Goal: Information Seeking & Learning: Learn about a topic

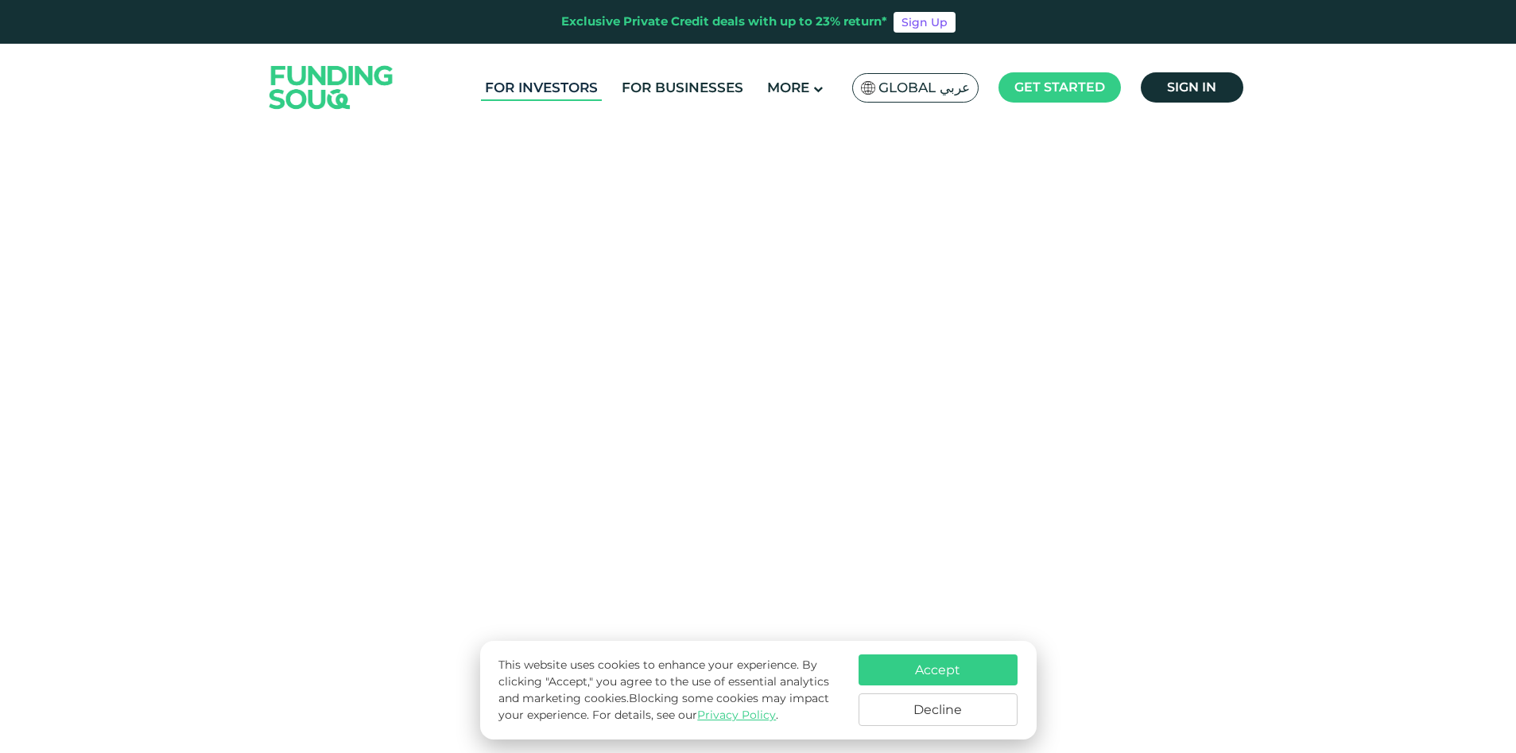
click at [561, 86] on link "For Investors" at bounding box center [541, 88] width 121 height 26
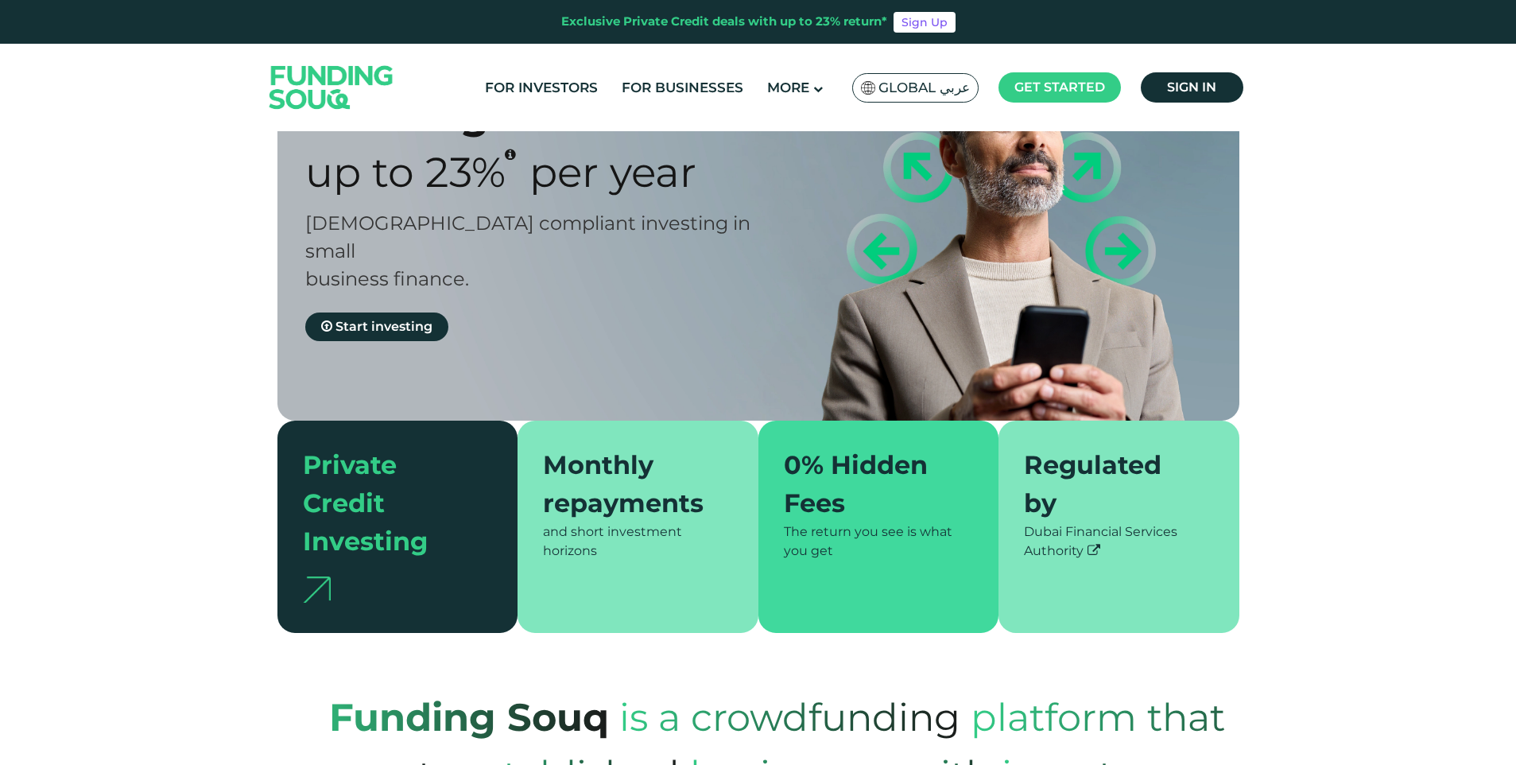
scroll to position [159, 0]
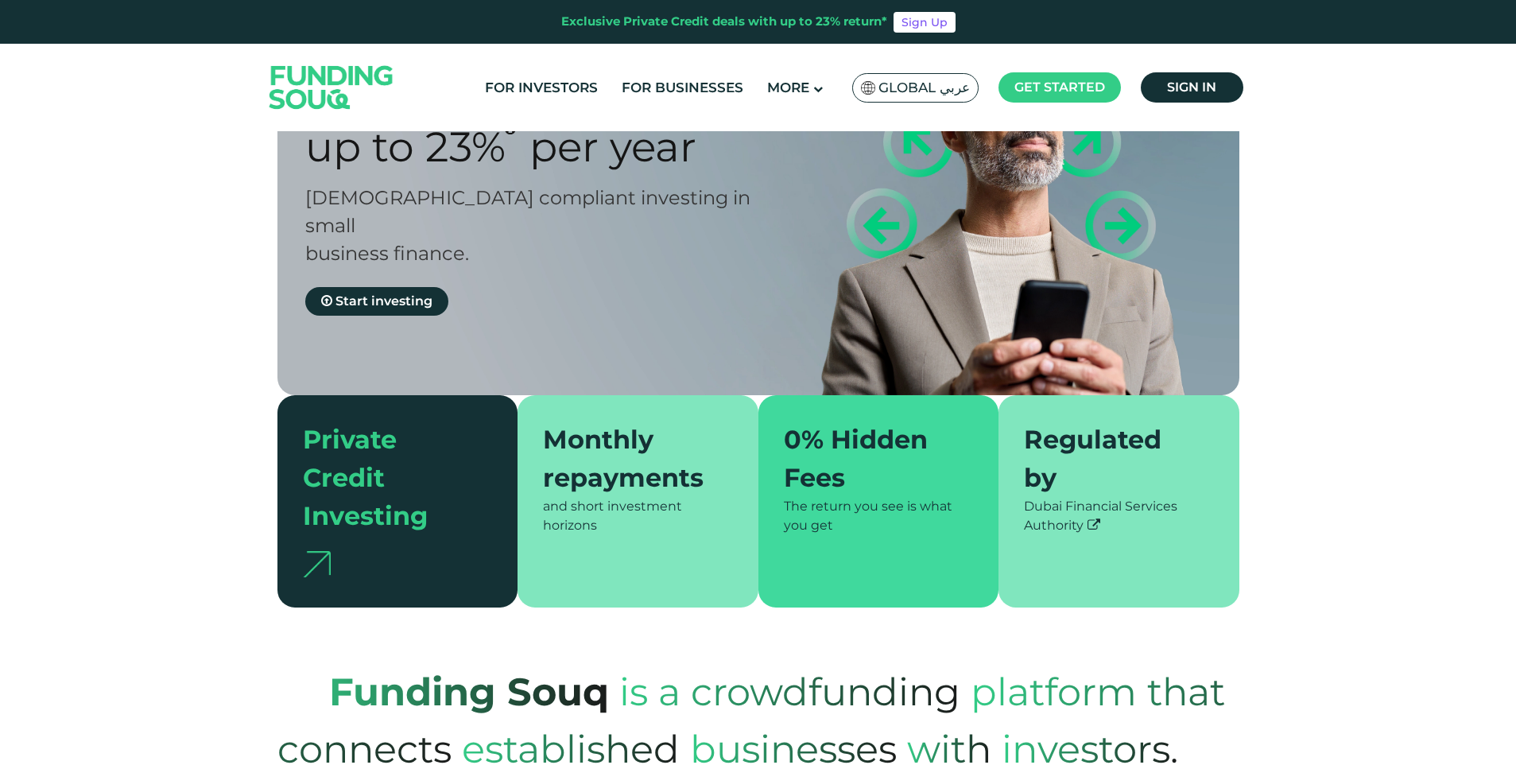
type tc-range-slider "4"
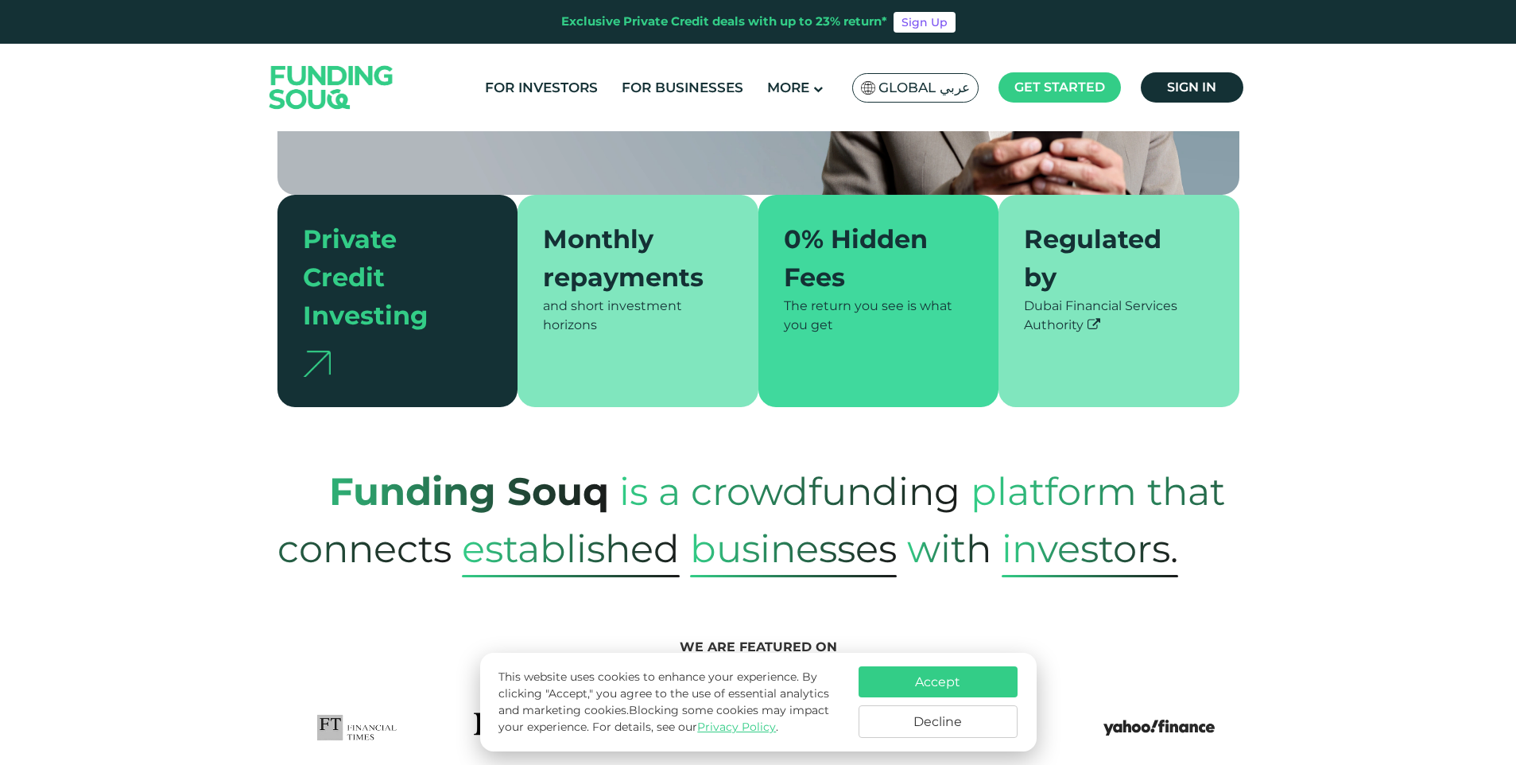
scroll to position [397, 0]
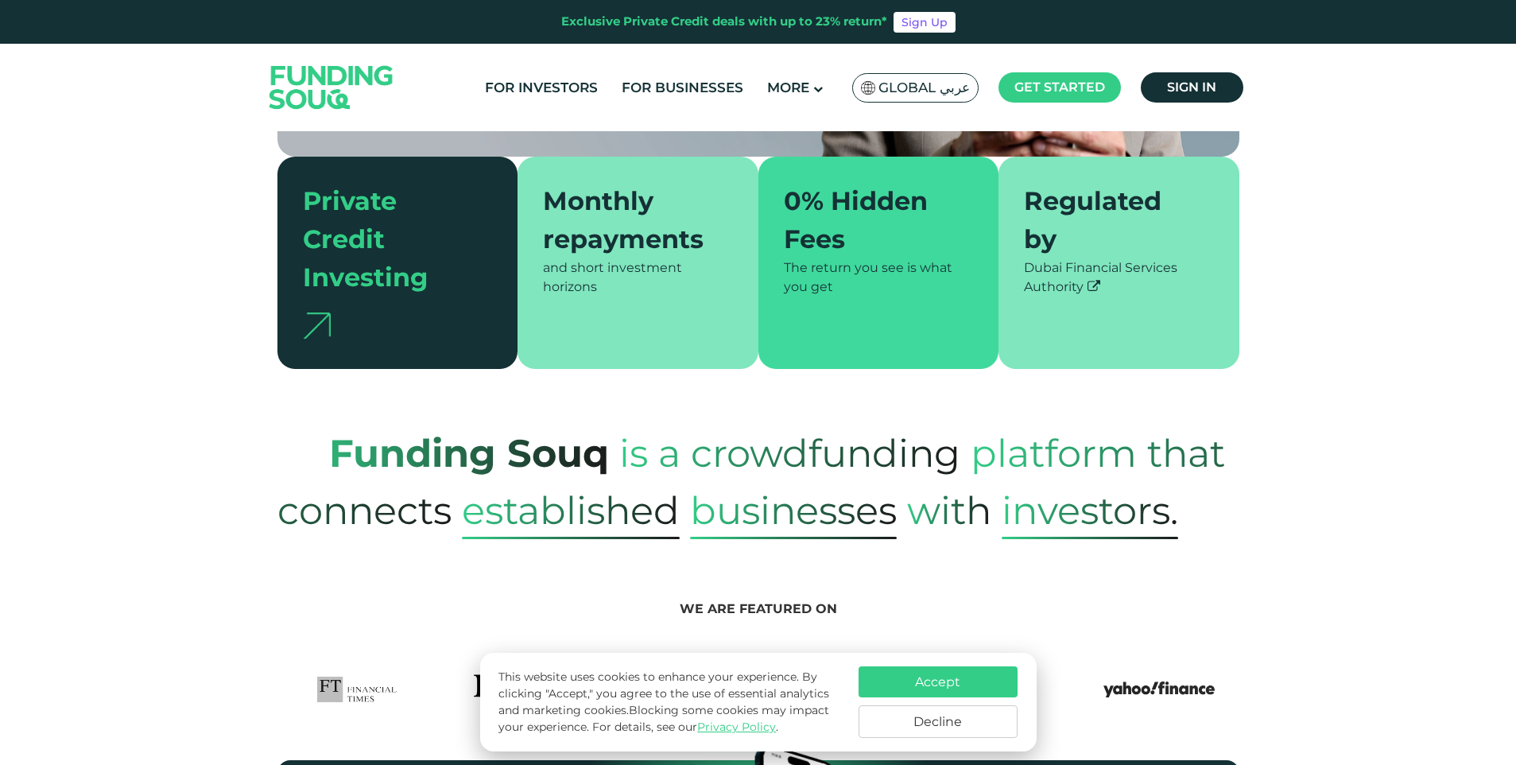
click at [990, 719] on button "Decline" at bounding box center [937, 721] width 159 height 33
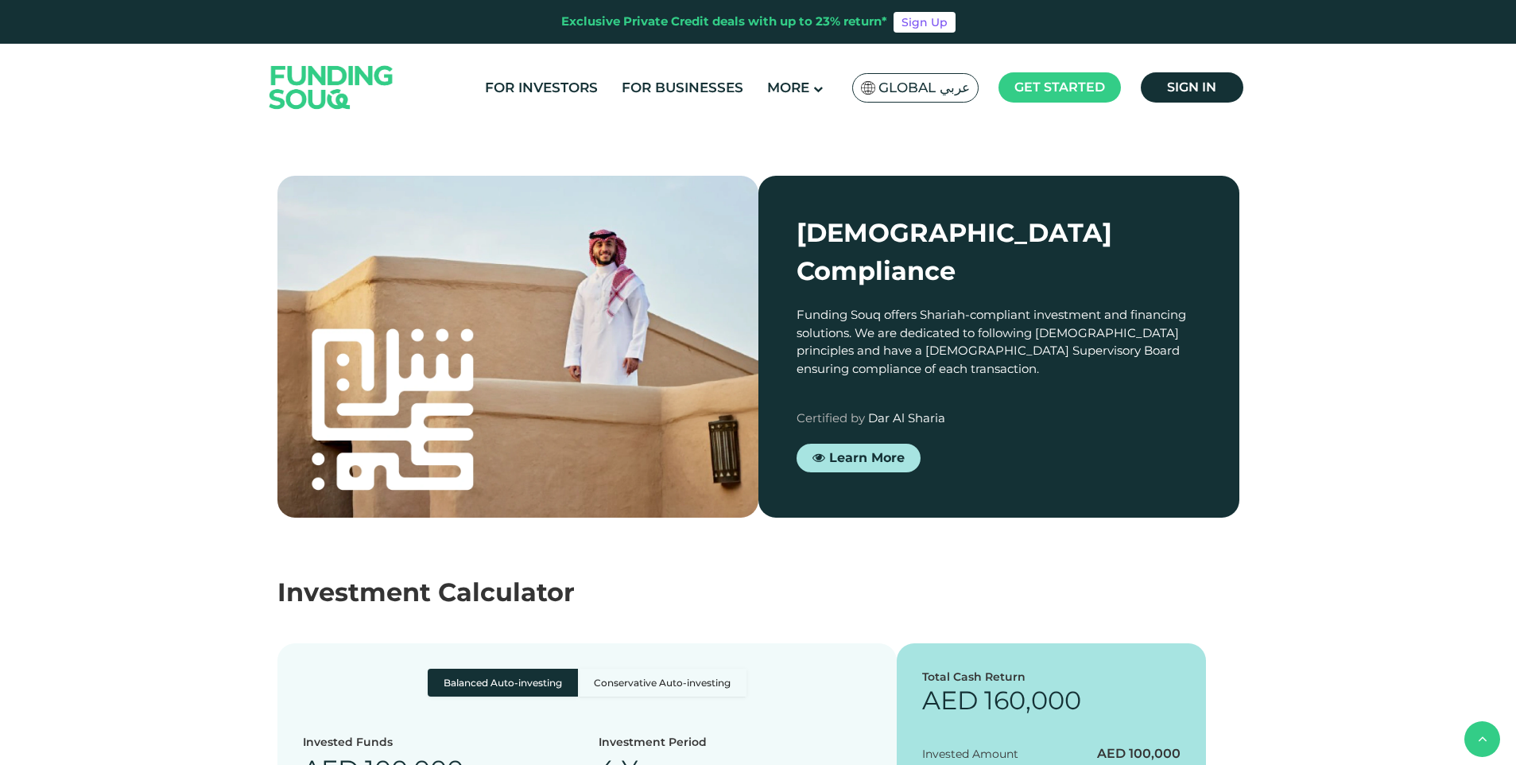
scroll to position [1590, 0]
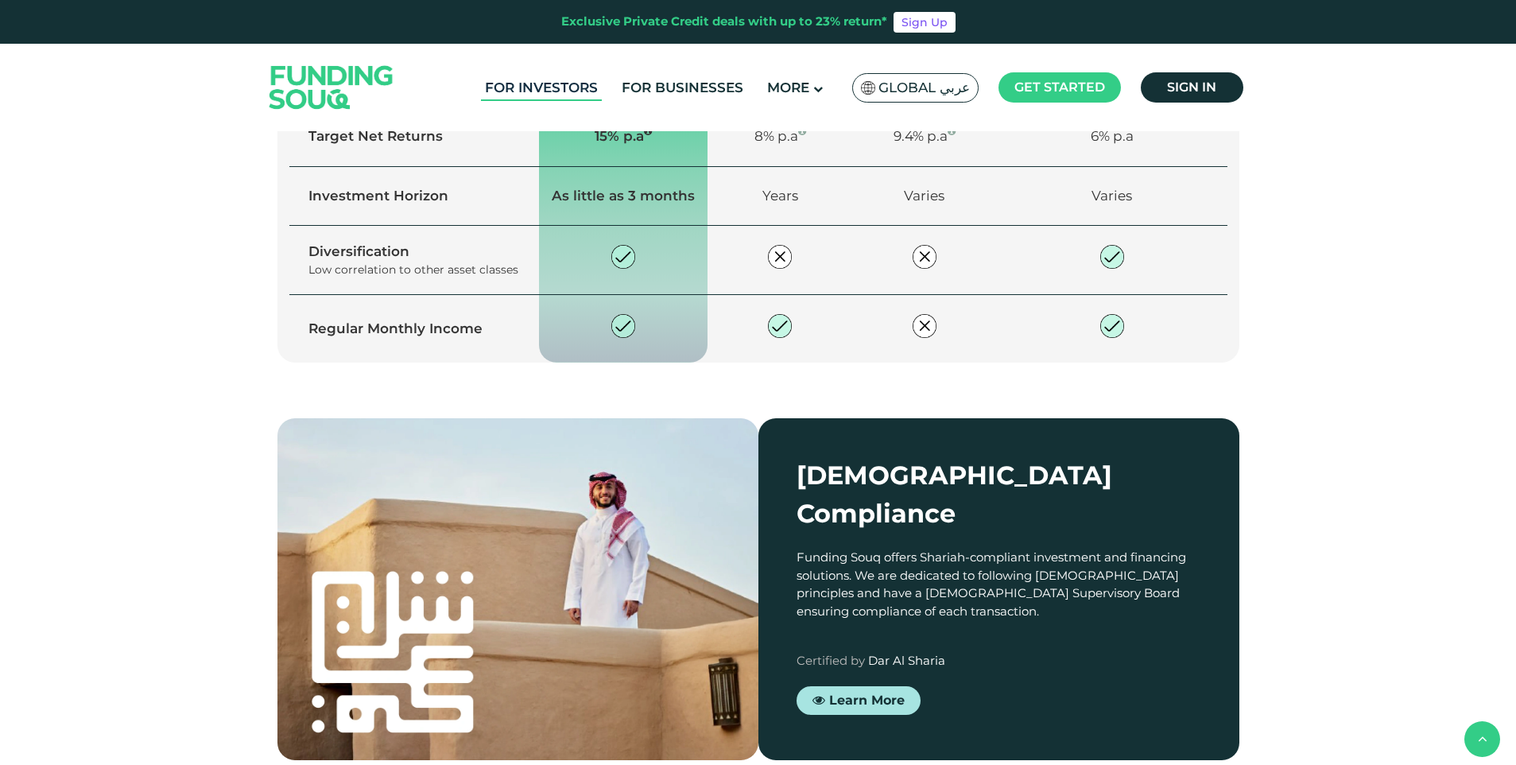
click at [583, 83] on link "For Investors" at bounding box center [541, 88] width 121 height 26
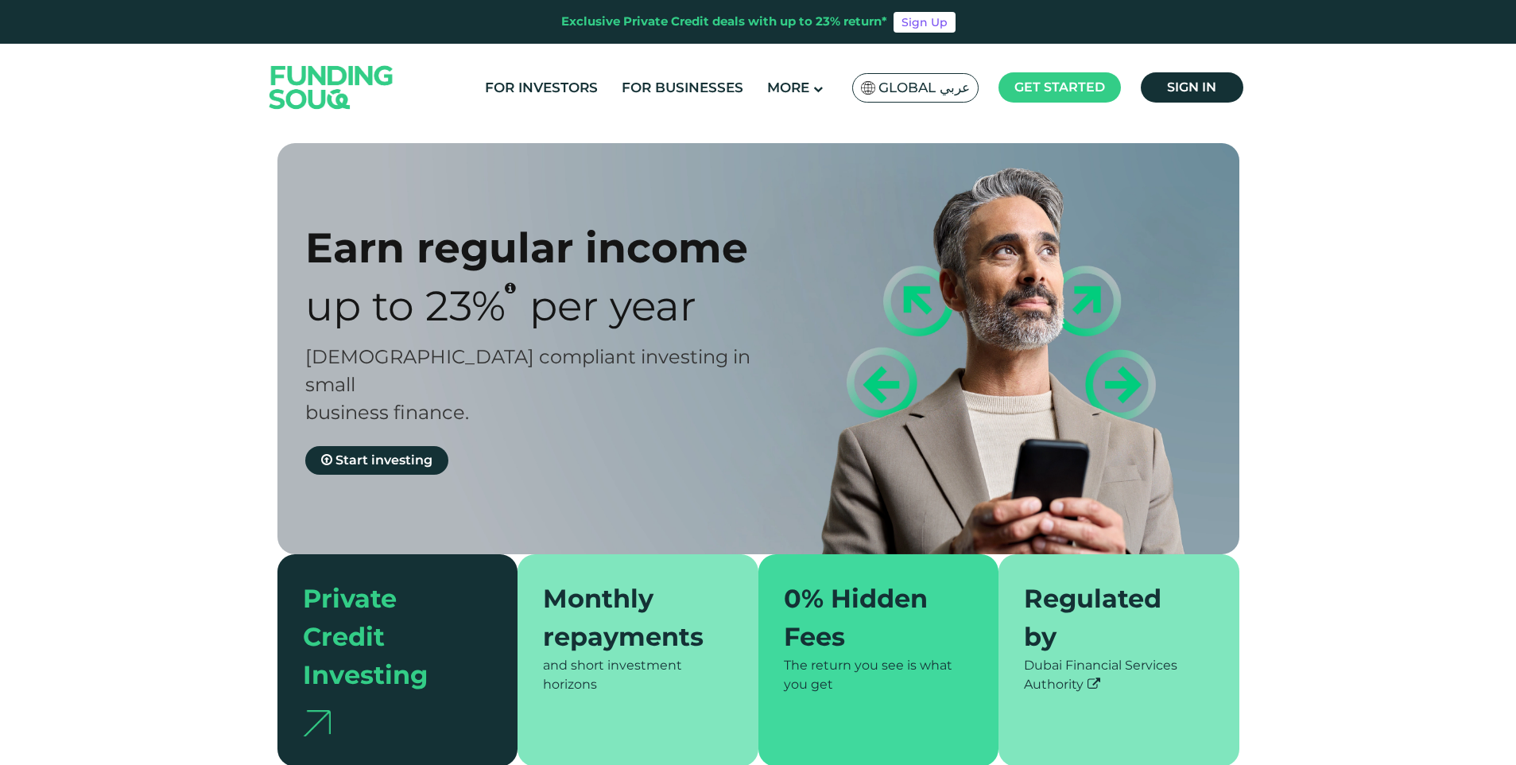
type tc-range-slider "4"
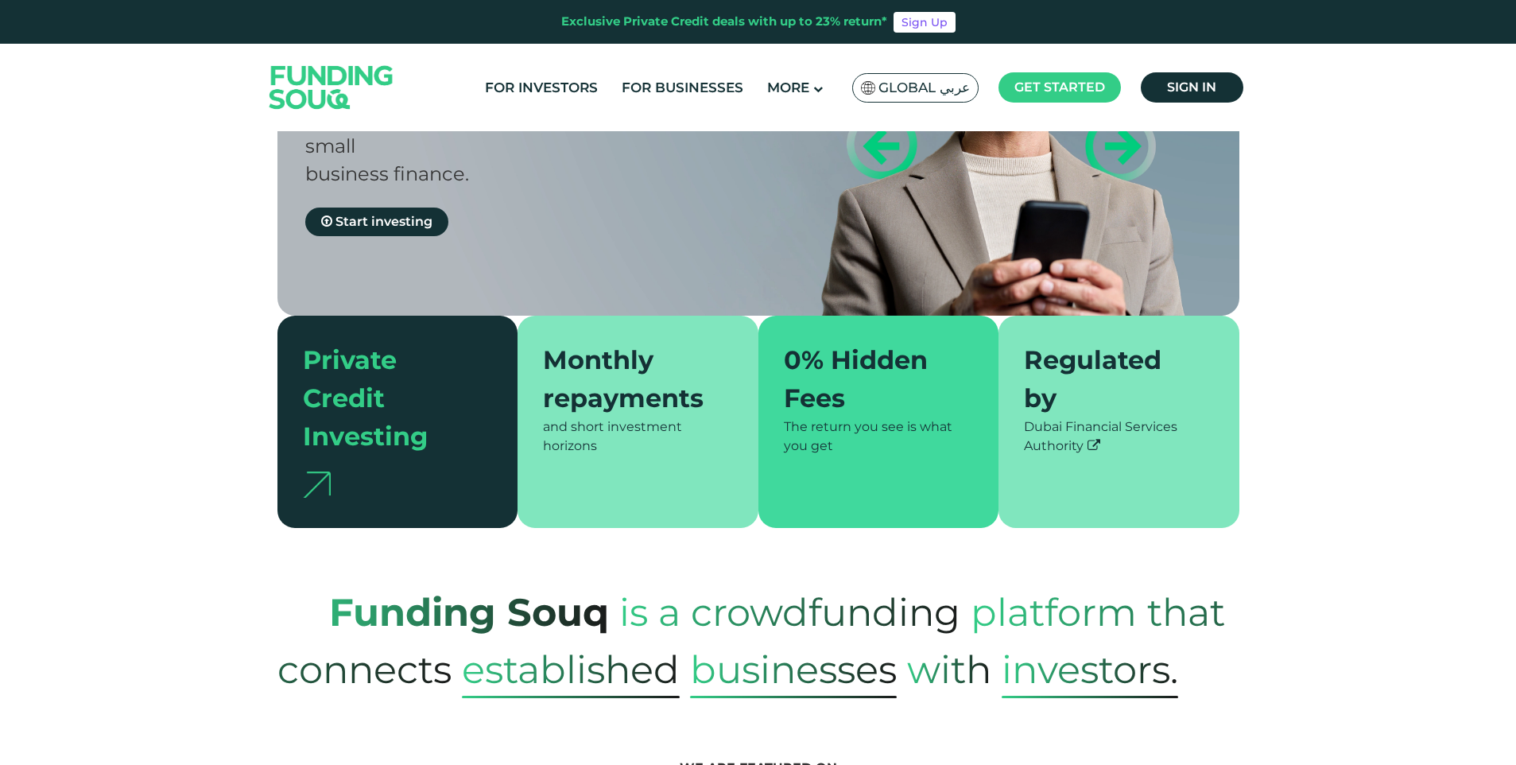
click at [404, 455] on div at bounding box center [398, 478] width 190 height 47
click at [379, 386] on div "Private Credit Investing" at bounding box center [388, 398] width 171 height 114
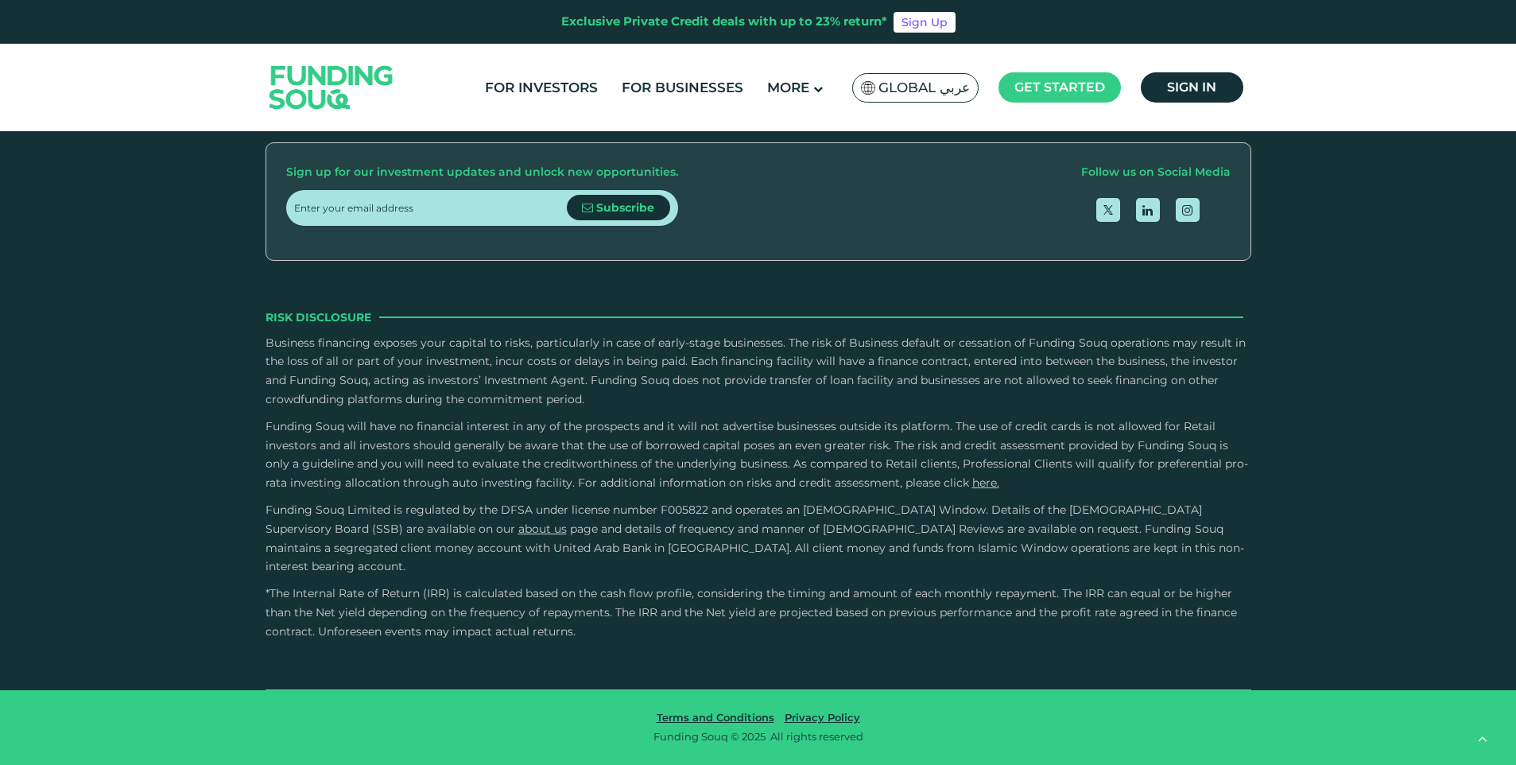
scroll to position [2861, 0]
